Goal: Find specific page/section: Find specific page/section

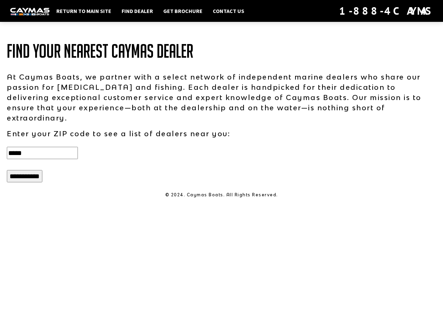
click at [27, 147] on input "*****" at bounding box center [42, 153] width 71 height 12
type input "*****"
click at [7, 170] on input "**********" at bounding box center [25, 176] width 36 height 12
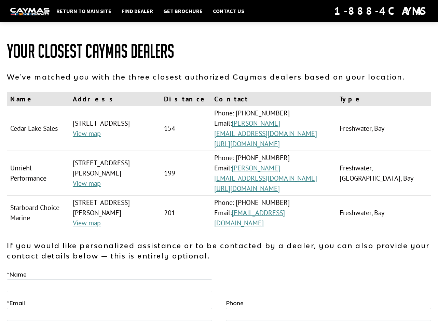
click at [33, 11] on img at bounding box center [29, 11] width 39 height 7
